Goal: Transaction & Acquisition: Purchase product/service

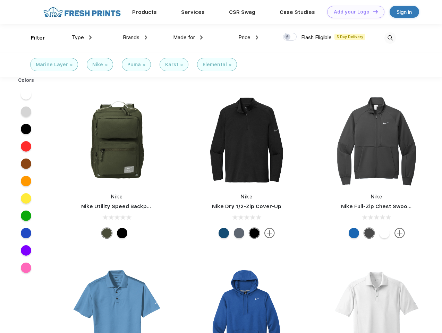
click at [353, 12] on link "Add your Logo Design Tool" at bounding box center [355, 12] width 57 height 12
click at [0, 0] on div "Design Tool" at bounding box center [0, 0] width 0 height 0
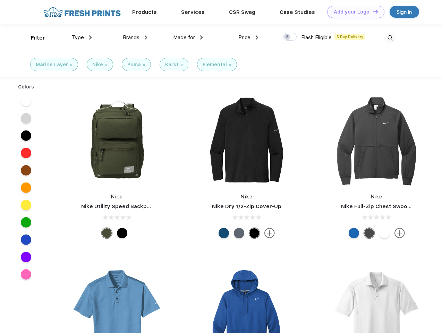
click at [372, 11] on link "Add your Logo Design Tool" at bounding box center [355, 12] width 57 height 12
click at [33, 38] on div "Filter" at bounding box center [38, 38] width 14 height 8
click at [82, 37] on span "Type" at bounding box center [78, 37] width 12 height 6
click at [135, 37] on span "Brands" at bounding box center [131, 37] width 17 height 6
click at [188, 37] on span "Made for" at bounding box center [184, 37] width 22 height 6
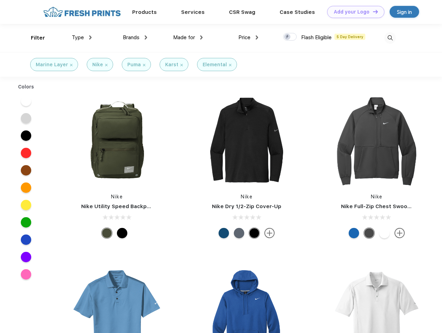
click at [248, 37] on span "Price" at bounding box center [244, 37] width 12 height 6
click at [290, 37] on div at bounding box center [290, 37] width 14 height 8
click at [288, 37] on input "checkbox" at bounding box center [285, 35] width 5 height 5
click at [390, 38] on img at bounding box center [389, 37] width 11 height 11
